Goal: Information Seeking & Learning: Learn about a topic

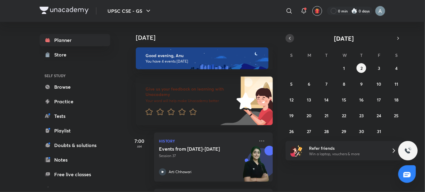
click at [290, 40] on icon "button" at bounding box center [289, 38] width 5 height 5
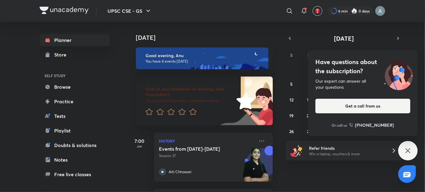
click at [415, 150] on div "Have questions about the subscription? Our expert can answer all your questions…" at bounding box center [407, 150] width 19 height 19
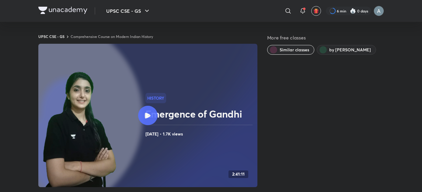
click at [73, 90] on img at bounding box center [80, 130] width 76 height 119
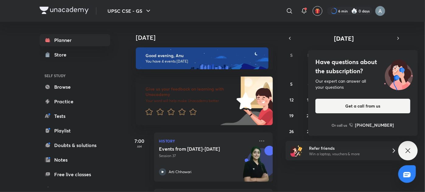
click at [413, 152] on div "Have questions about the subscription? Our expert can answer all your questions…" at bounding box center [407, 150] width 19 height 19
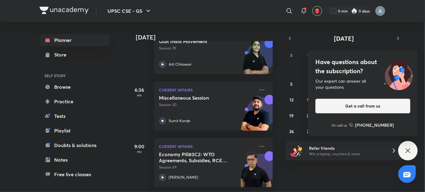
scroll to position [112, 0]
click at [407, 152] on icon at bounding box center [408, 151] width 5 height 5
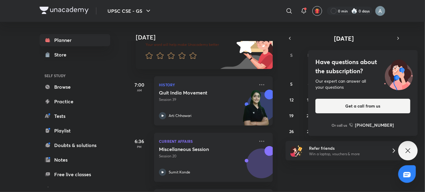
scroll to position [56, 0]
click at [413, 155] on div "Have questions about the subscription? Our expert can answer all your questions…" at bounding box center [407, 150] width 19 height 19
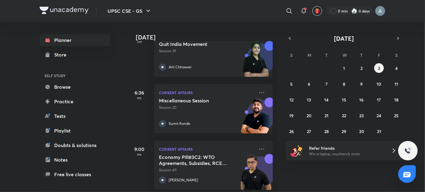
scroll to position [105, 0]
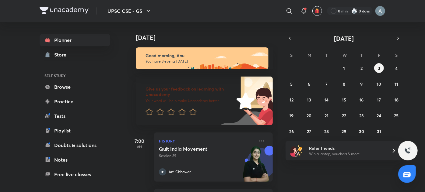
click at [240, 35] on h4 "[DATE]" at bounding box center [207, 37] width 143 height 7
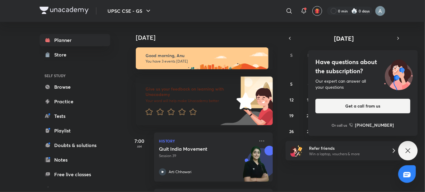
click at [408, 153] on icon at bounding box center [407, 150] width 7 height 7
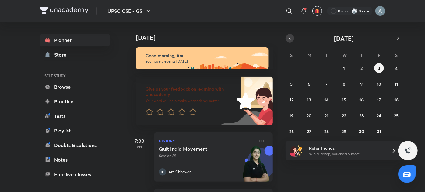
click at [291, 38] on icon "button" at bounding box center [289, 38] width 5 height 5
click at [343, 112] on button "24" at bounding box center [344, 116] width 10 height 10
click at [290, 36] on icon "button" at bounding box center [289, 38] width 5 height 5
click at [358, 115] on button "25" at bounding box center [362, 116] width 10 height 10
